Goal: Task Accomplishment & Management: Complete application form

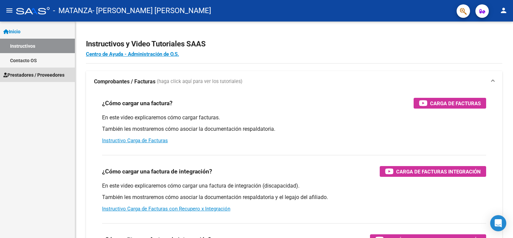
click at [24, 74] on span "Prestadores / Proveedores" at bounding box center [33, 74] width 61 height 7
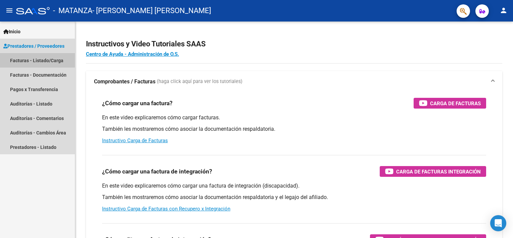
click at [34, 60] on link "Facturas - Listado/Carga" at bounding box center [37, 60] width 75 height 14
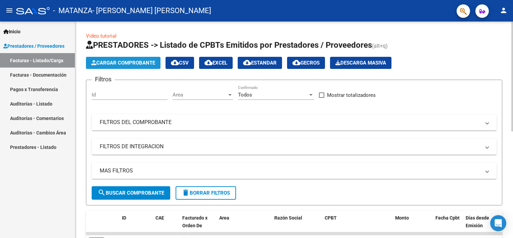
click at [134, 58] on button "Cargar Comprobante" at bounding box center [123, 63] width 75 height 12
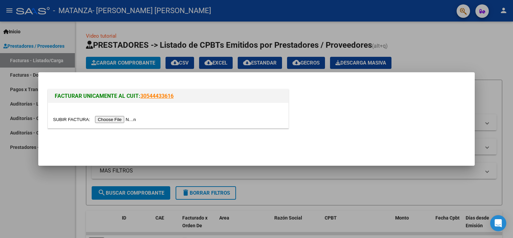
click at [119, 120] on input "file" at bounding box center [95, 119] width 85 height 7
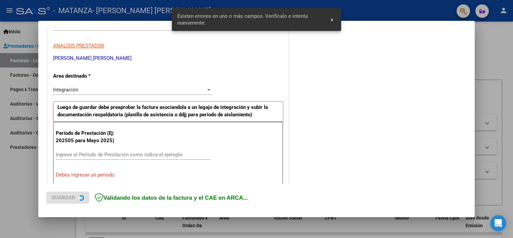
scroll to position [143, 0]
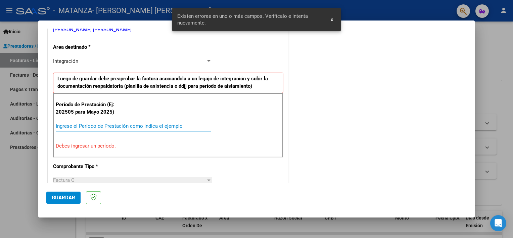
click at [161, 124] on input "Ingrese el Período de Prestación como indica el ejemplo" at bounding box center [133, 126] width 155 height 6
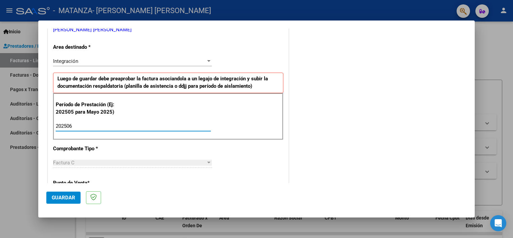
type input "202506"
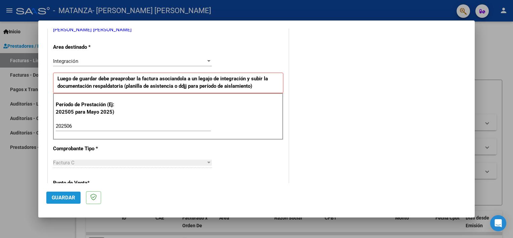
click at [60, 197] on span "Guardar" at bounding box center [64, 198] width 24 height 6
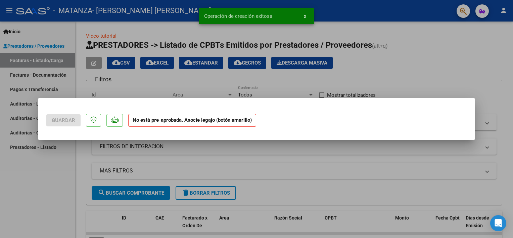
scroll to position [0, 0]
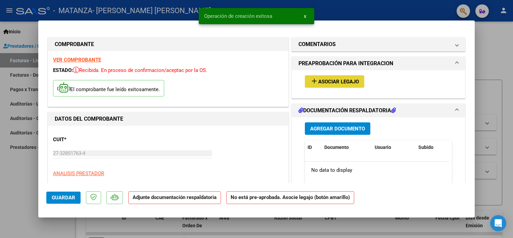
click at [336, 81] on span "Asociar Legajo" at bounding box center [339, 82] width 41 height 6
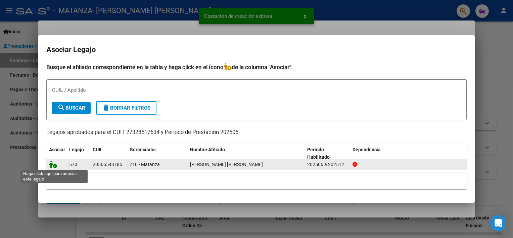
click at [51, 164] on icon at bounding box center [53, 164] width 8 height 7
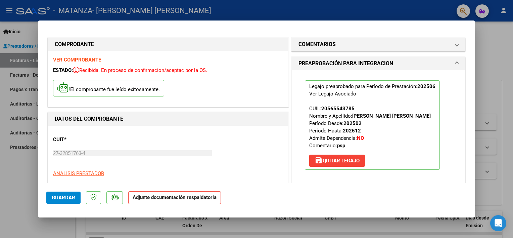
scroll to position [135, 0]
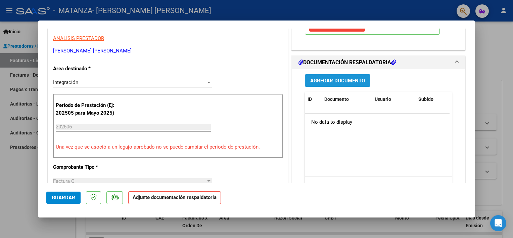
click at [336, 79] on span "Agregar Documento" at bounding box center [338, 81] width 55 height 6
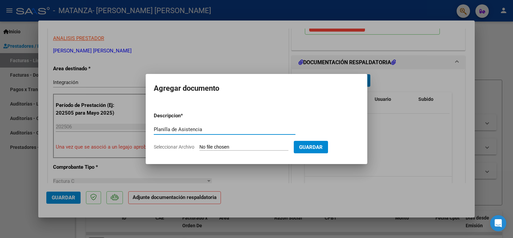
type input "Planilla de Asistencia"
click at [203, 146] on input "Seleccionar Archivo" at bounding box center [244, 147] width 89 height 6
type input "C:\fakepath\Planilla de Asistencia- Peralta Jano Junio.jpg"
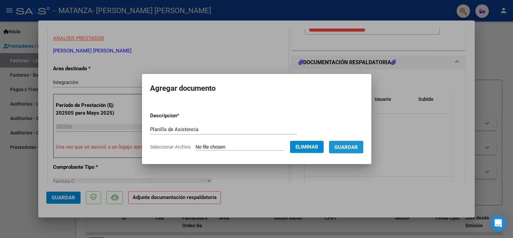
click at [342, 145] on span "Guardar" at bounding box center [347, 147] width 24 height 6
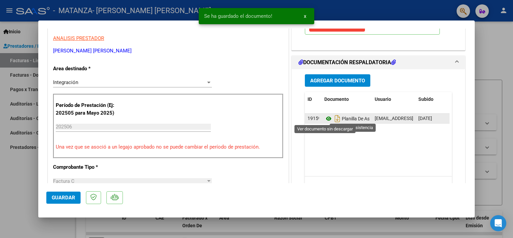
click at [327, 118] on icon at bounding box center [329, 119] width 9 height 8
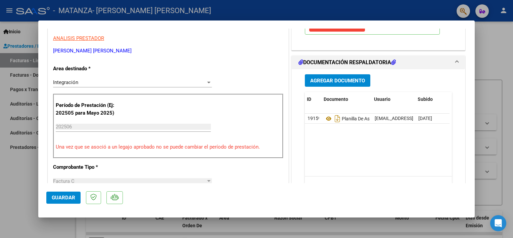
scroll to position [0, 33]
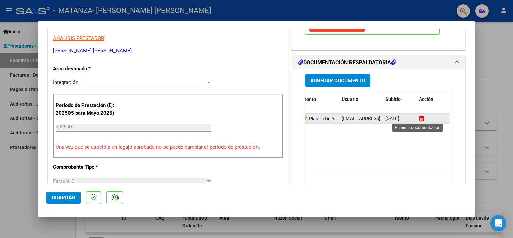
click at [419, 119] on icon at bounding box center [421, 118] width 5 height 6
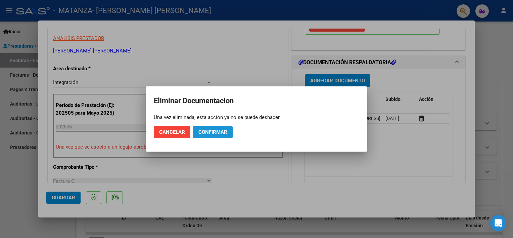
click at [216, 132] on span "Confirmar" at bounding box center [213, 132] width 29 height 6
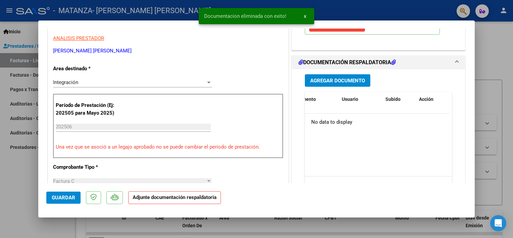
scroll to position [0, 0]
click at [328, 76] on button "Agregar Documento" at bounding box center [338, 80] width 66 height 12
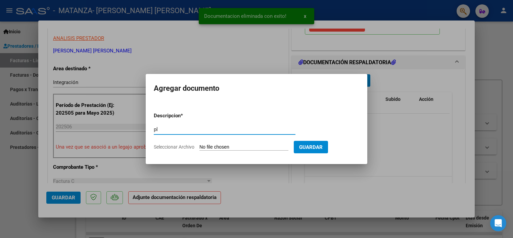
type input "p"
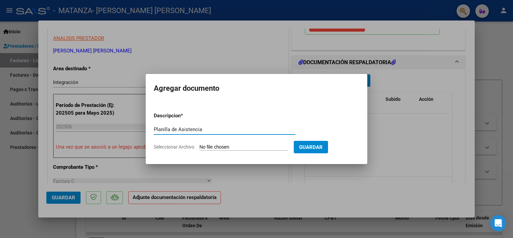
type input "Planilla de Asistencia"
click at [221, 145] on input "Seleccionar Archivo" at bounding box center [244, 147] width 89 height 6
type input "C:\fakepath\Planilla de Asistencia- Peralta Jano Junio.jpg"
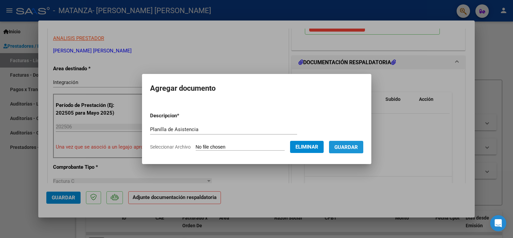
click at [345, 147] on span "Guardar" at bounding box center [347, 147] width 24 height 6
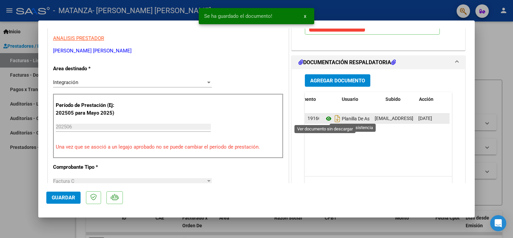
click at [325, 119] on icon at bounding box center [329, 119] width 9 height 8
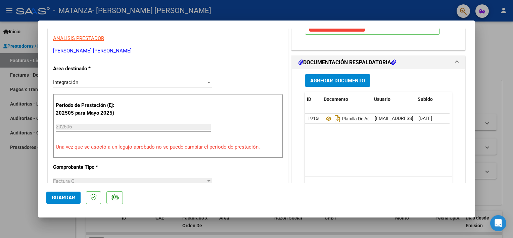
scroll to position [0, 33]
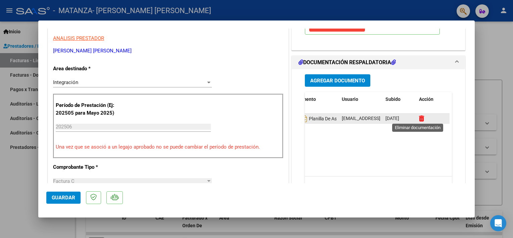
click at [419, 116] on icon at bounding box center [421, 118] width 5 height 6
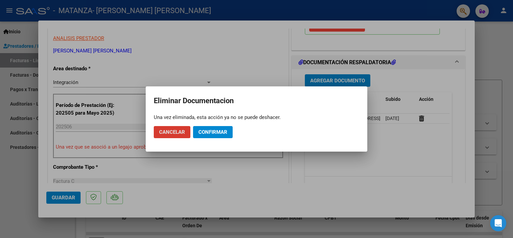
click at [204, 130] on span "Confirmar" at bounding box center [213, 132] width 29 height 6
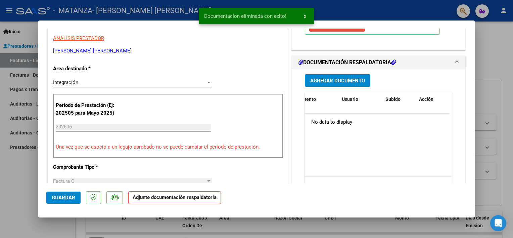
scroll to position [0, 0]
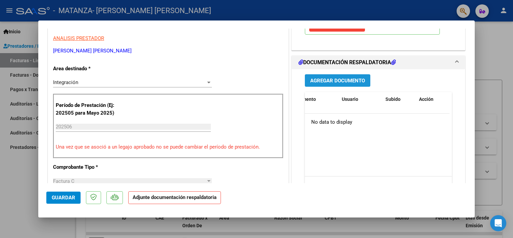
click at [324, 80] on span "Agregar Documento" at bounding box center [338, 81] width 55 height 6
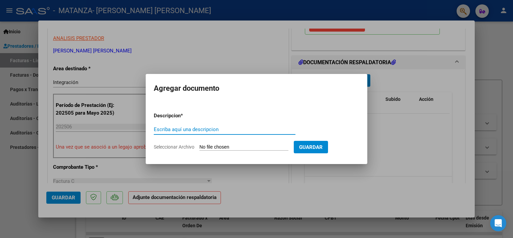
click at [202, 132] on input "Escriba aquí una descripcion" at bounding box center [225, 129] width 142 height 6
type input "Planilla de Asistencia"
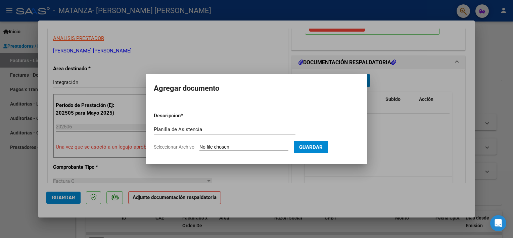
click at [209, 145] on input "Seleccionar Archivo" at bounding box center [244, 147] width 89 height 6
type input "C:\fakepath\Planilla de Asistencia- Peralta Jano Junio.jpg"
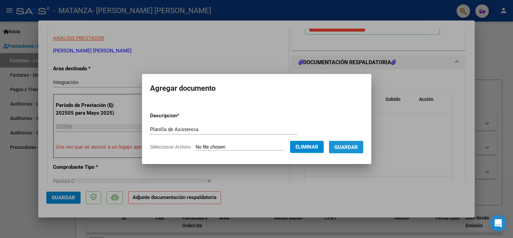
click at [345, 147] on span "Guardar" at bounding box center [347, 147] width 24 height 6
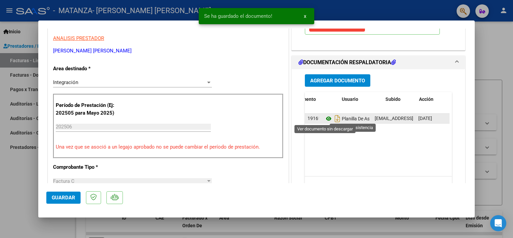
click at [327, 116] on icon at bounding box center [329, 119] width 9 height 8
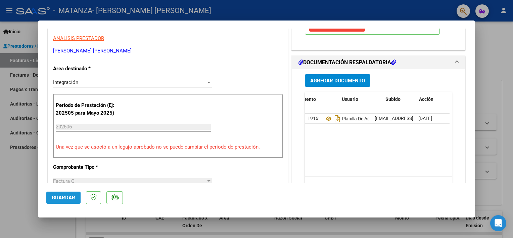
click at [66, 195] on span "Guardar" at bounding box center [64, 198] width 24 height 6
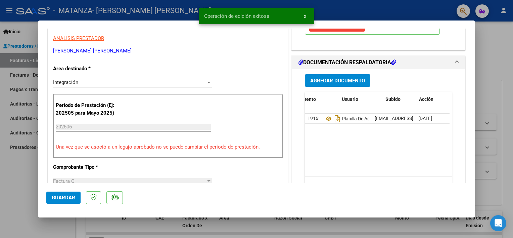
click at [27, 191] on div at bounding box center [256, 119] width 513 height 238
type input "$ 0,00"
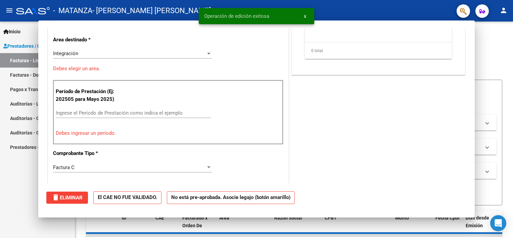
scroll to position [115, 0]
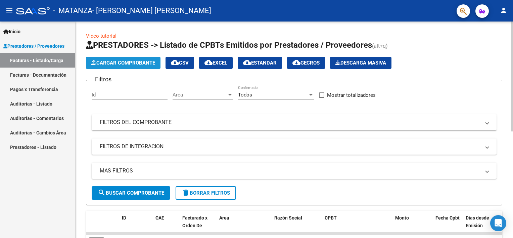
click at [110, 63] on span "Cargar Comprobante" at bounding box center [123, 63] width 64 height 6
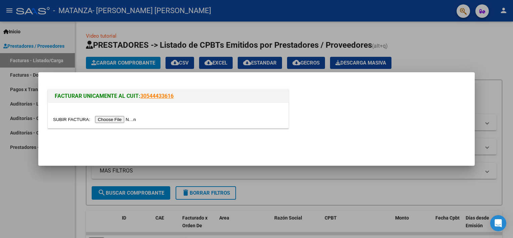
click at [112, 118] on input "file" at bounding box center [95, 119] width 85 height 7
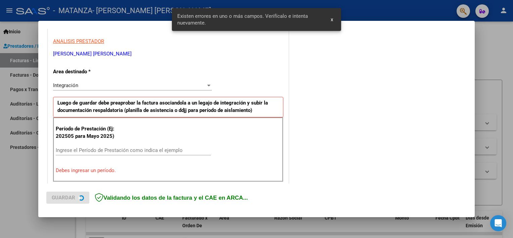
scroll to position [156, 0]
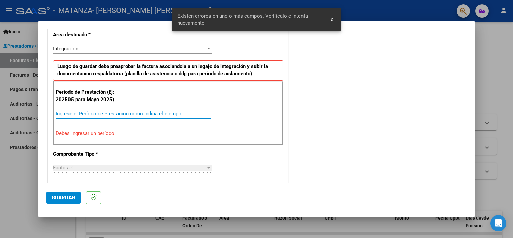
click at [156, 114] on input "Ingrese el Período de Prestación como indica el ejemplo" at bounding box center [133, 114] width 155 height 6
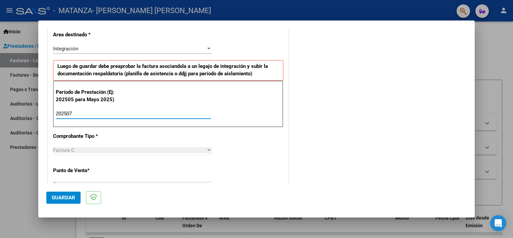
type input "202507"
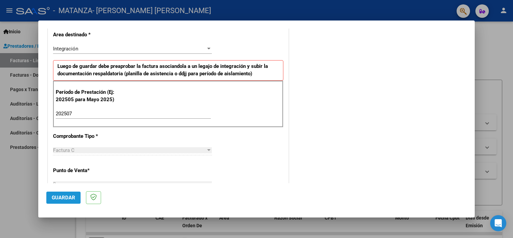
click at [74, 192] on button "Guardar" at bounding box center [63, 198] width 34 height 12
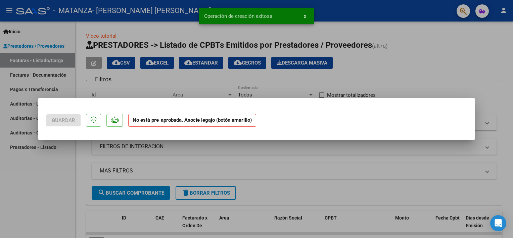
scroll to position [0, 0]
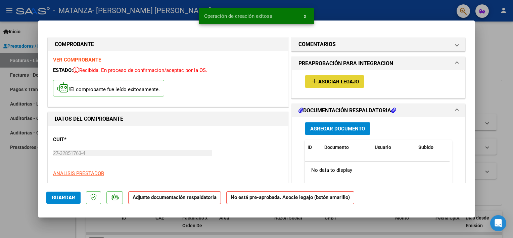
click at [324, 80] on span "Asociar Legajo" at bounding box center [339, 82] width 41 height 6
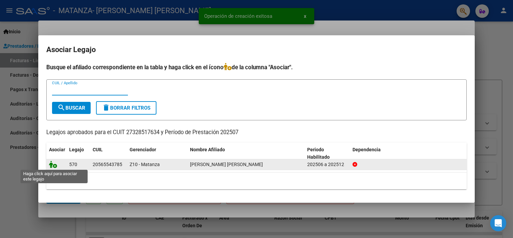
click at [52, 164] on icon at bounding box center [53, 164] width 8 height 7
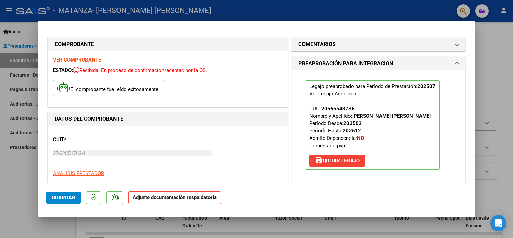
scroll to position [135, 0]
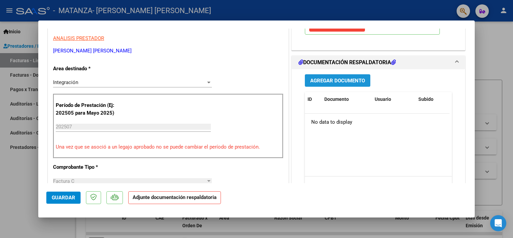
click at [331, 80] on span "Agregar Documento" at bounding box center [338, 81] width 55 height 6
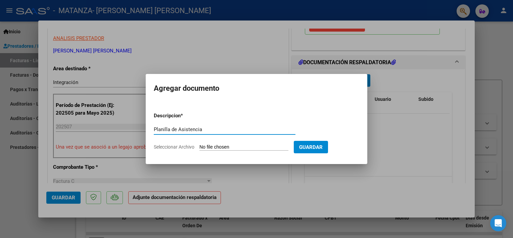
type input "Planilla de Asistencia"
click at [238, 149] on input "Seleccionar Archivo" at bounding box center [244, 147] width 89 height 6
type input "C:\fakepath\Planilla de Asistencia- Peralta Jano Julio.jpg"
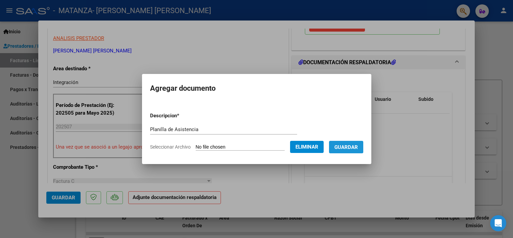
click at [346, 147] on span "Guardar" at bounding box center [347, 147] width 24 height 6
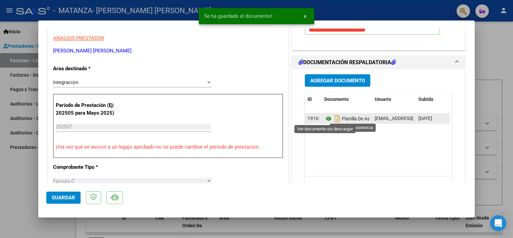
click at [325, 116] on icon at bounding box center [329, 119] width 9 height 8
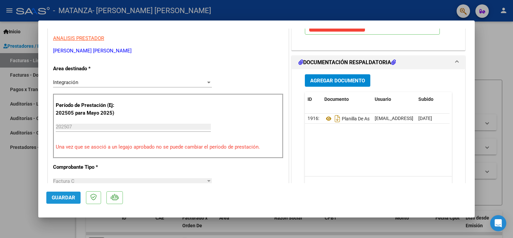
click at [65, 193] on button "Guardar" at bounding box center [63, 198] width 34 height 12
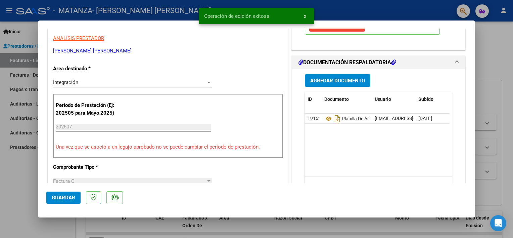
click at [19, 192] on div at bounding box center [256, 119] width 513 height 238
type input "$ 0,00"
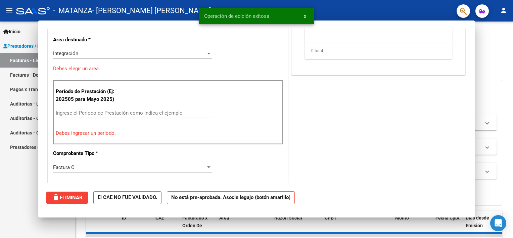
scroll to position [115, 0]
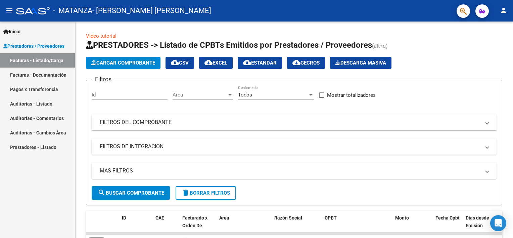
click at [41, 196] on div "Inicio Instructivos Contacto OS Prestadores / Proveedores Facturas - Listado/Ca…" at bounding box center [37, 130] width 75 height 216
click at [512, 111] on div at bounding box center [513, 77] width 2 height 110
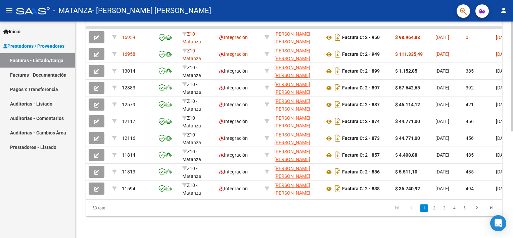
click at [512, 141] on div at bounding box center [513, 130] width 2 height 216
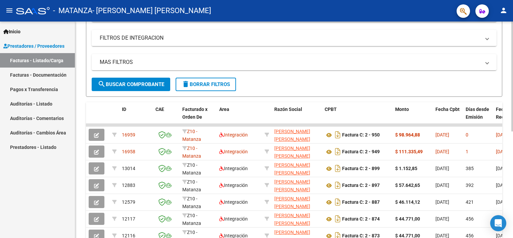
scroll to position [108, 0]
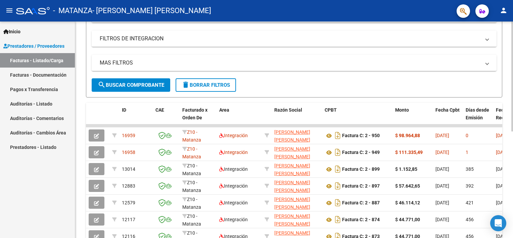
click at [512, 90] on div at bounding box center [513, 132] width 2 height 110
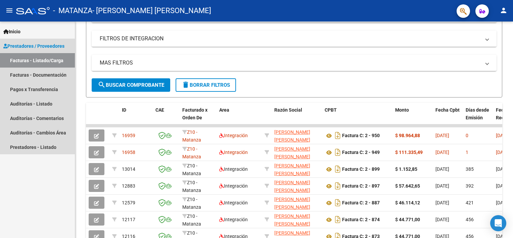
click at [52, 55] on link "Facturas - Listado/Carga" at bounding box center [37, 60] width 75 height 14
click at [26, 45] on span "Prestadores / Proveedores" at bounding box center [33, 45] width 61 height 7
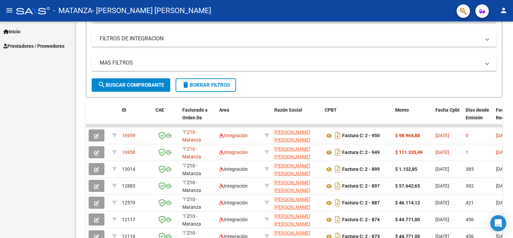
click at [27, 43] on span "Prestadores / Proveedores" at bounding box center [33, 45] width 61 height 7
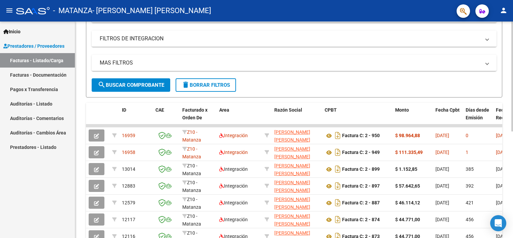
scroll to position [0, 0]
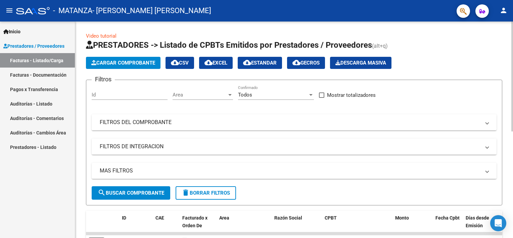
click at [512, 33] on div at bounding box center [513, 130] width 2 height 216
click at [512, 33] on div at bounding box center [513, 77] width 2 height 110
click at [133, 66] on button "Cargar Comprobante" at bounding box center [123, 63] width 75 height 12
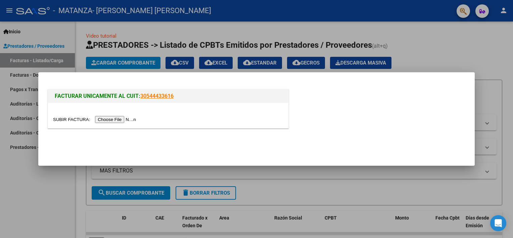
click at [115, 118] on input "file" at bounding box center [95, 119] width 85 height 7
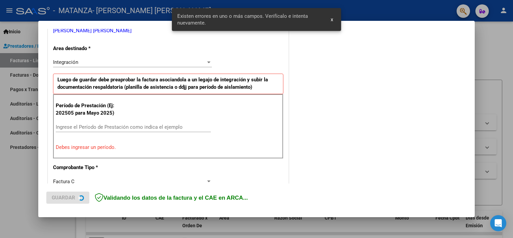
scroll to position [143, 0]
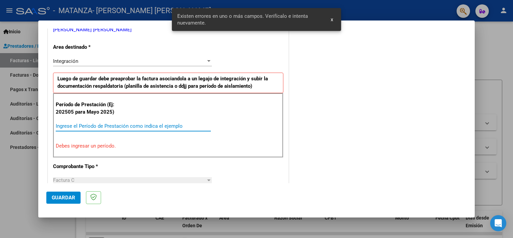
click at [118, 125] on input "Ingrese el Período de Prestación como indica el ejemplo" at bounding box center [133, 126] width 155 height 6
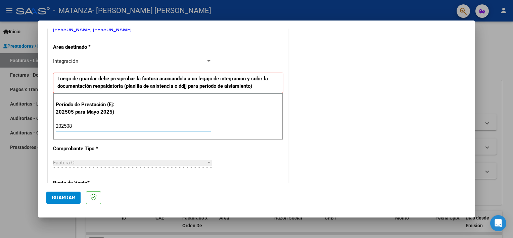
type input "202508"
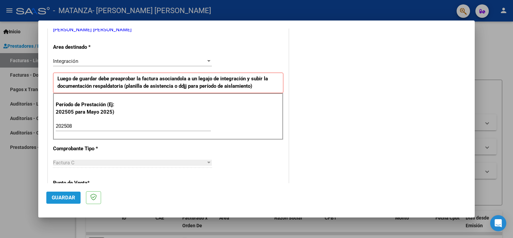
click at [67, 194] on button "Guardar" at bounding box center [63, 198] width 34 height 12
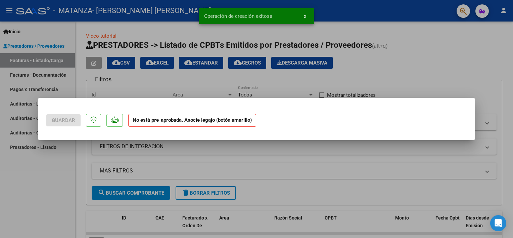
scroll to position [0, 0]
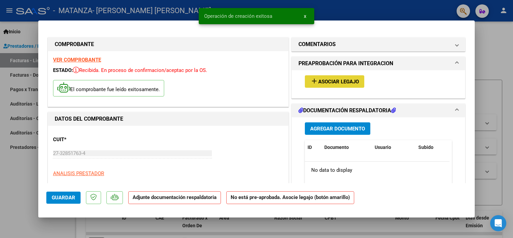
click at [335, 81] on span "Asociar Legajo" at bounding box center [339, 82] width 41 height 6
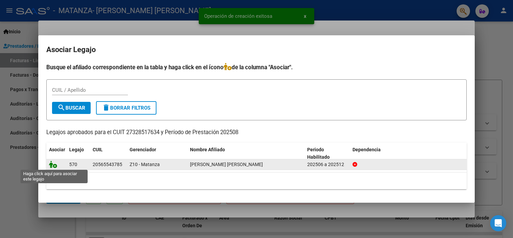
click at [55, 165] on icon at bounding box center [53, 164] width 8 height 7
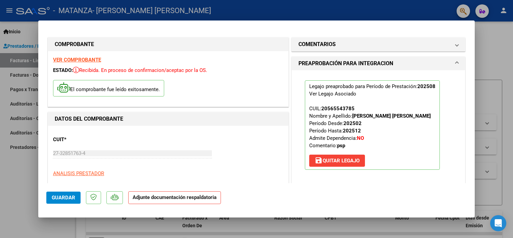
scroll to position [135, 0]
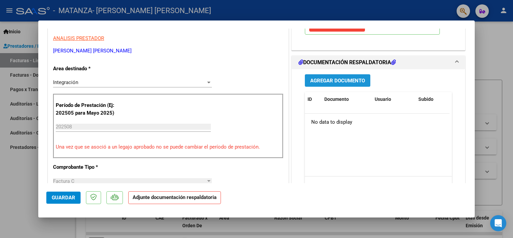
click at [317, 79] on span "Agregar Documento" at bounding box center [338, 81] width 55 height 6
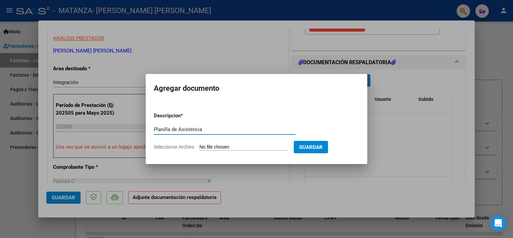
type input "Planilla de Asistencia"
click at [238, 146] on input "Seleccionar Archivo" at bounding box center [244, 147] width 89 height 6
type input "C:\fakepath\Planilla de Asistencia- Peralta Jano Agosto.jpg"
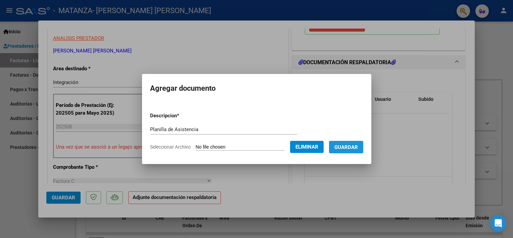
click at [346, 144] on span "Guardar" at bounding box center [347, 147] width 24 height 6
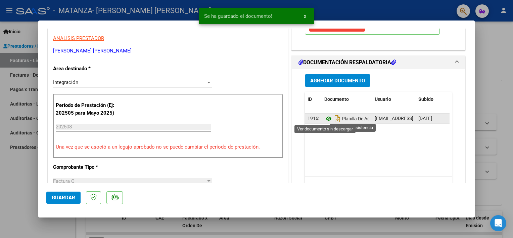
click at [327, 118] on icon at bounding box center [329, 119] width 9 height 8
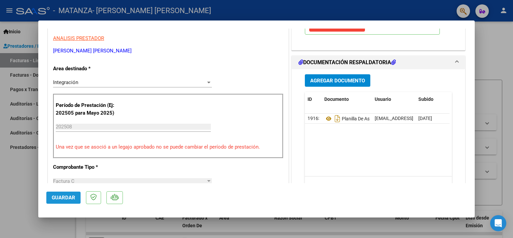
click at [66, 196] on span "Guardar" at bounding box center [64, 198] width 24 height 6
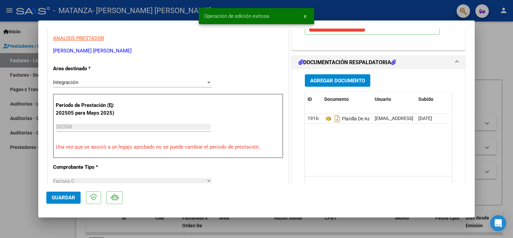
click at [20, 193] on div at bounding box center [256, 119] width 513 height 238
type input "$ 0,00"
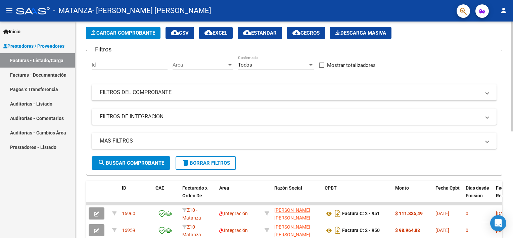
scroll to position [0, 0]
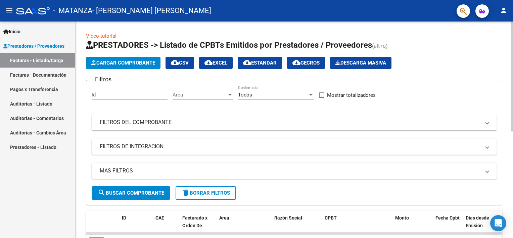
click at [506, 66] on div "Video tutorial PRESTADORES -> Listado de CPBTs Emitidos por Prestadores / Prove…" at bounding box center [295, 233] width 440 height 422
click at [512, 64] on div at bounding box center [513, 77] width 2 height 110
click at [513, 86] on html "menu - MATANZA - ALZUAGA KARINA VERONICA person Inicio Instructivos Contacto OS…" at bounding box center [256, 119] width 513 height 238
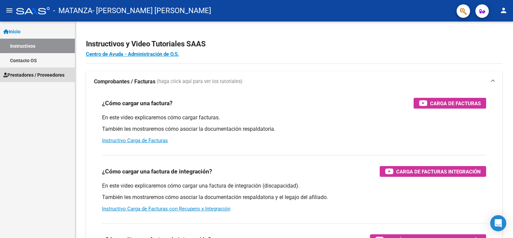
click at [28, 76] on span "Prestadores / Proveedores" at bounding box center [33, 74] width 61 height 7
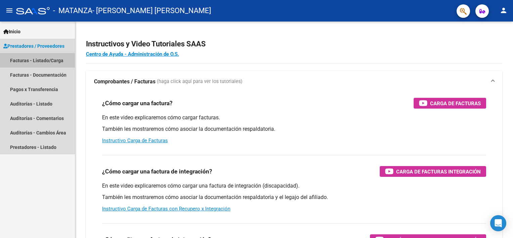
click at [43, 60] on link "Facturas - Listado/Carga" at bounding box center [37, 60] width 75 height 14
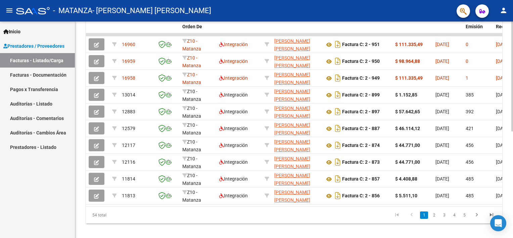
scroll to position [198, 0]
click at [512, 179] on div at bounding box center [513, 179] width 2 height 110
